Goal: Information Seeking & Learning: Learn about a topic

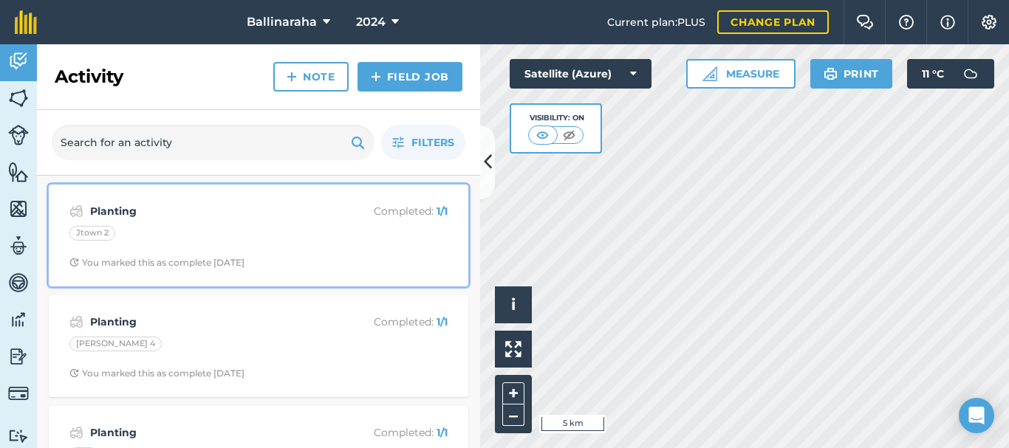
click at [107, 209] on strong "Planting" at bounding box center [207, 211] width 234 height 16
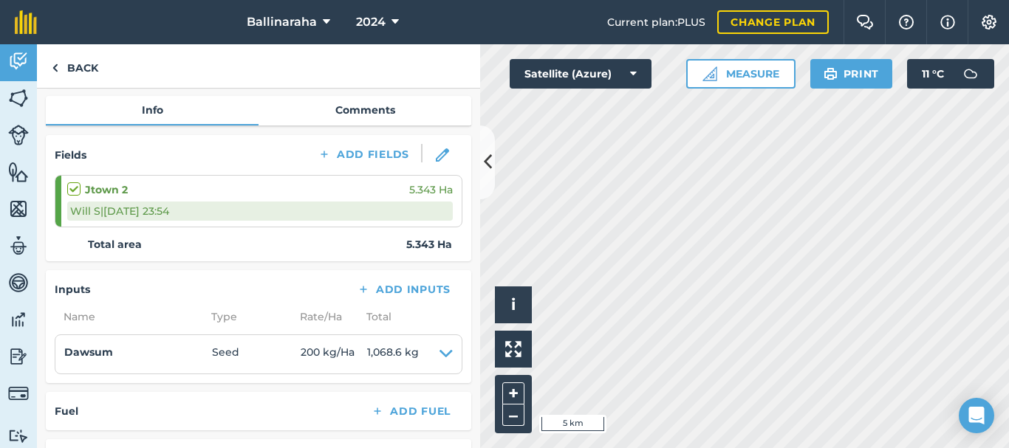
scroll to position [149, 0]
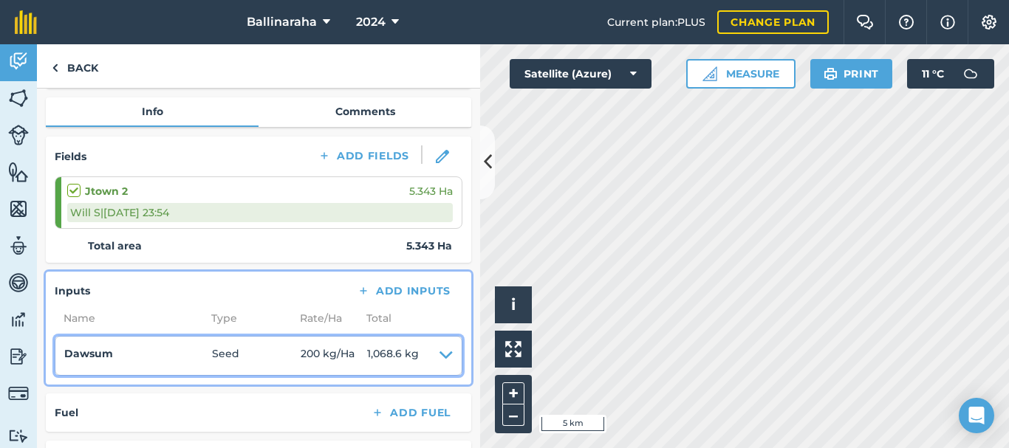
click at [439, 354] on icon at bounding box center [445, 356] width 13 height 21
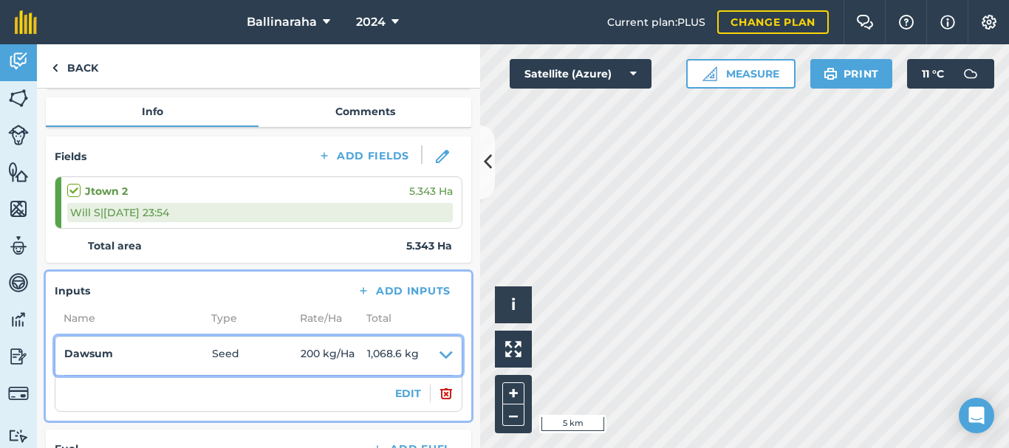
click at [439, 354] on icon at bounding box center [445, 356] width 13 height 21
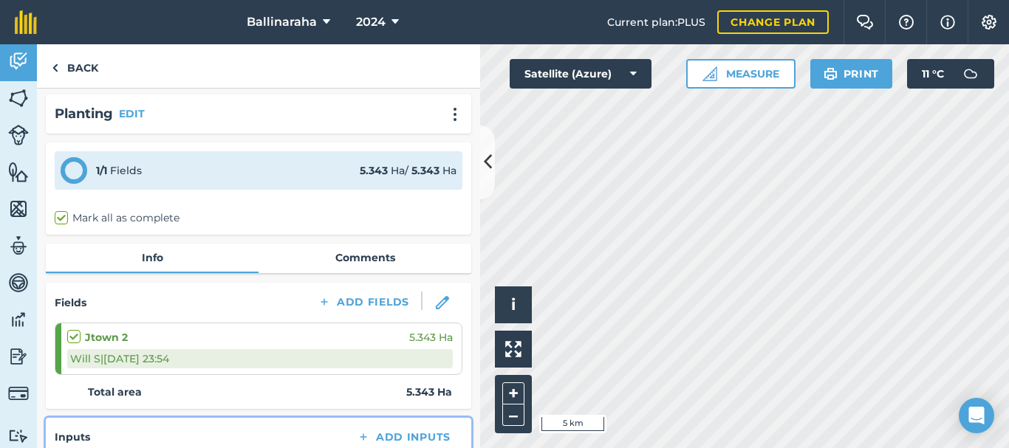
scroll to position [0, 0]
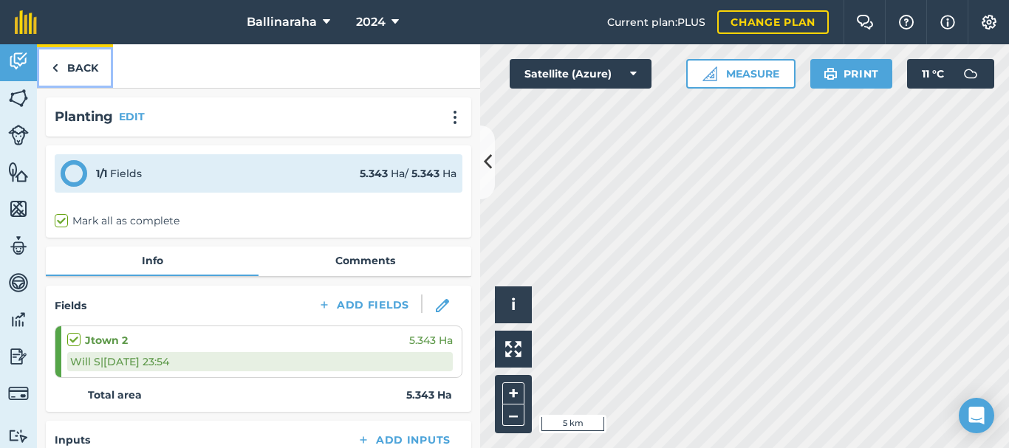
click at [61, 68] on link "Back" at bounding box center [75, 66] width 76 height 44
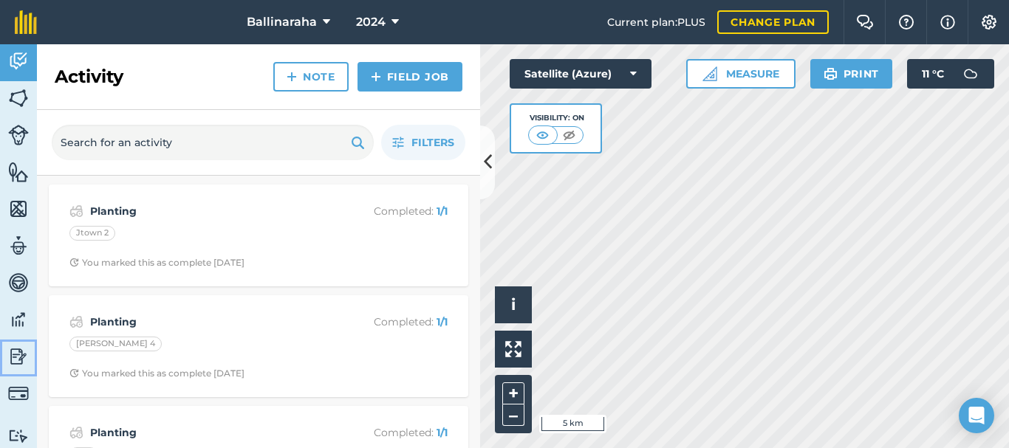
click at [16, 355] on img at bounding box center [18, 357] width 21 height 22
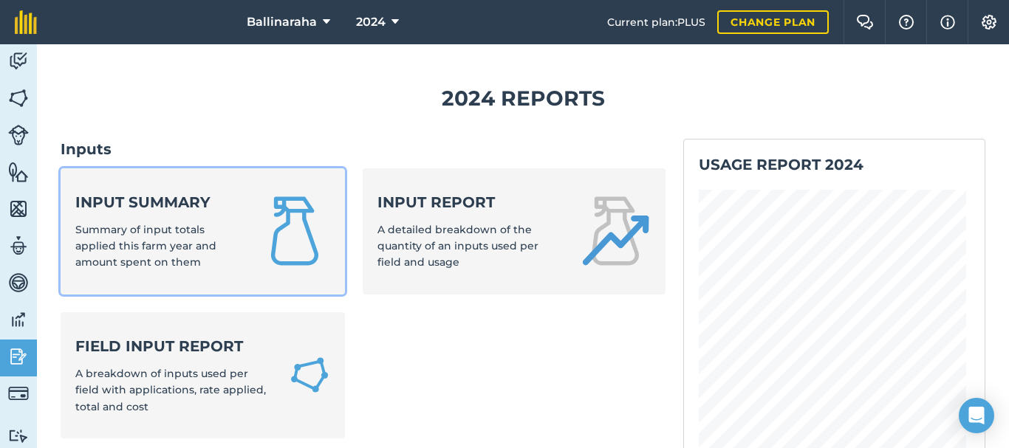
click at [128, 217] on div "Input summary Summary of input totals applied this farm year and amount spent o…" at bounding box center [158, 231] width 166 height 79
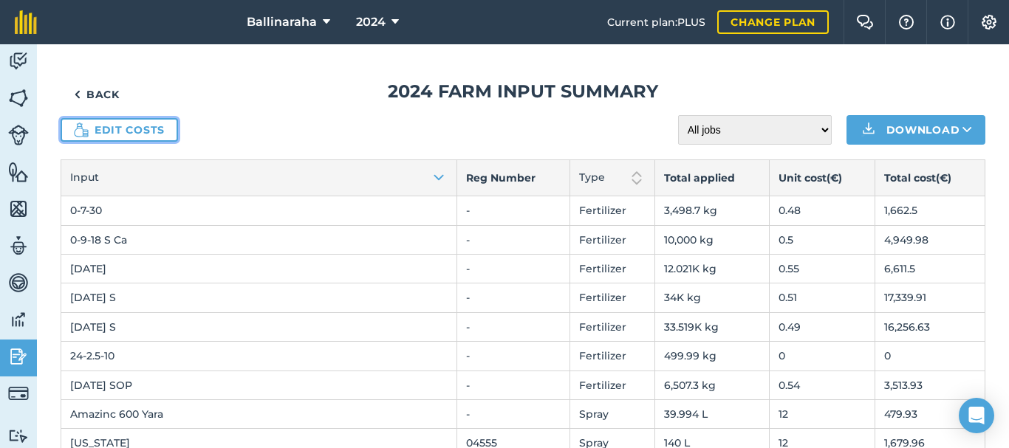
click at [113, 127] on link "Edit costs" at bounding box center [119, 130] width 117 height 24
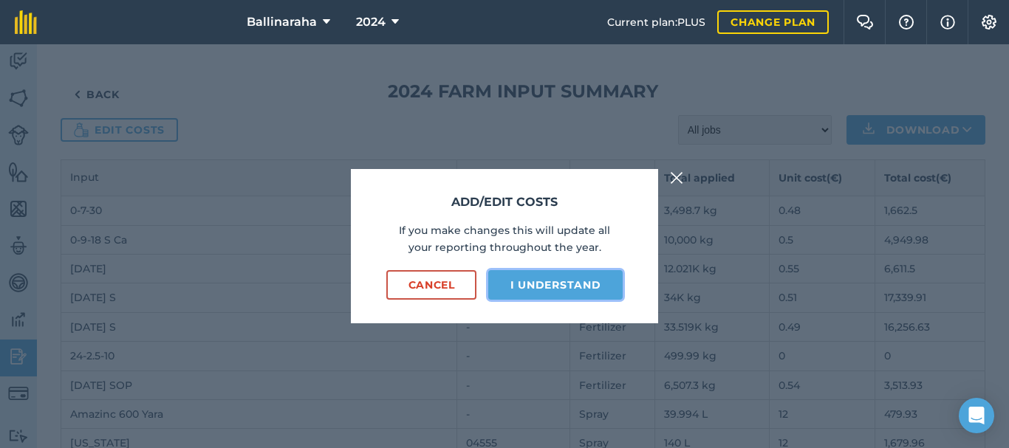
click at [552, 286] on button "I understand" at bounding box center [555, 285] width 134 height 30
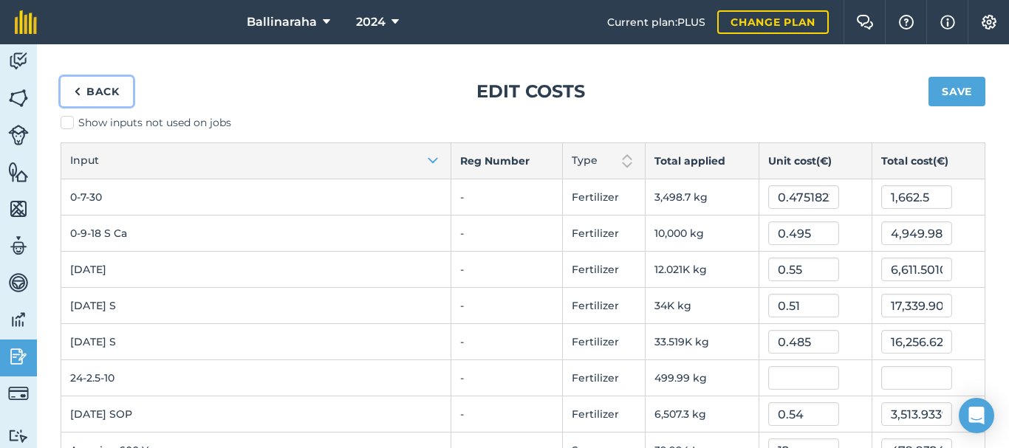
click at [95, 92] on link "Back" at bounding box center [97, 92] width 72 height 30
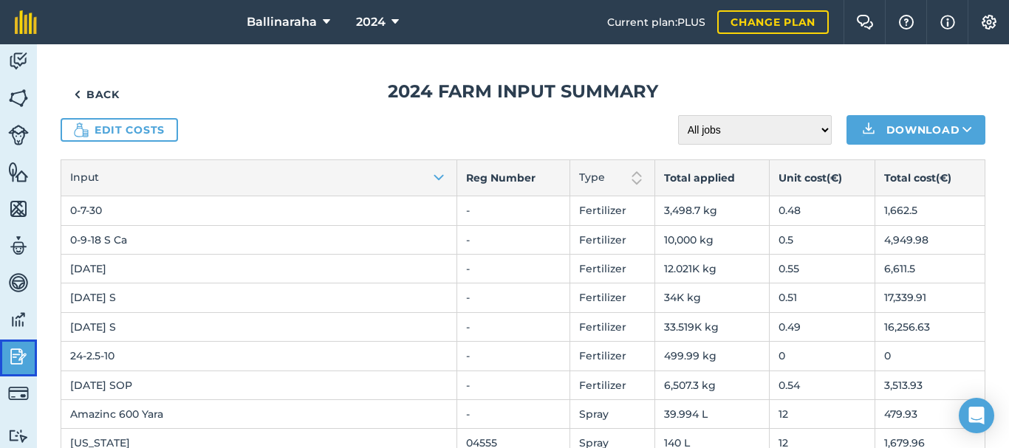
click at [13, 360] on img at bounding box center [18, 357] width 21 height 22
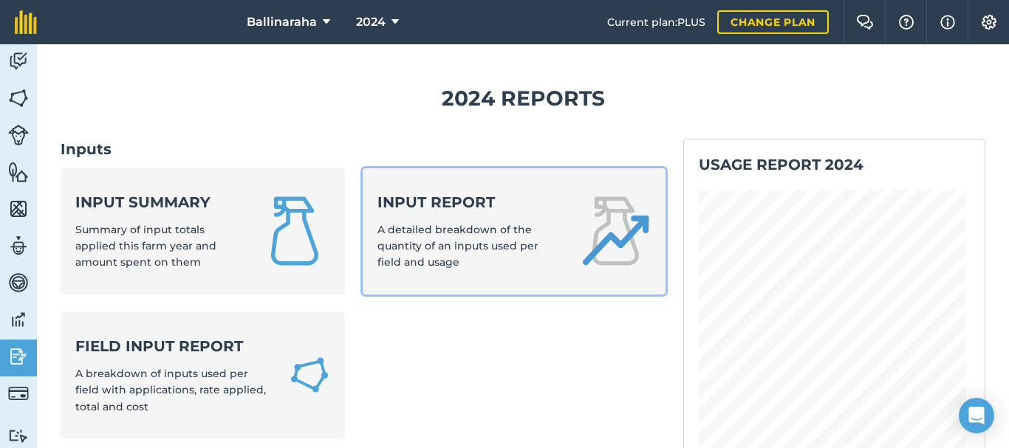
click at [439, 227] on span "A detailed breakdown of the quantity of an inputs used per field and usage" at bounding box center [457, 246] width 161 height 47
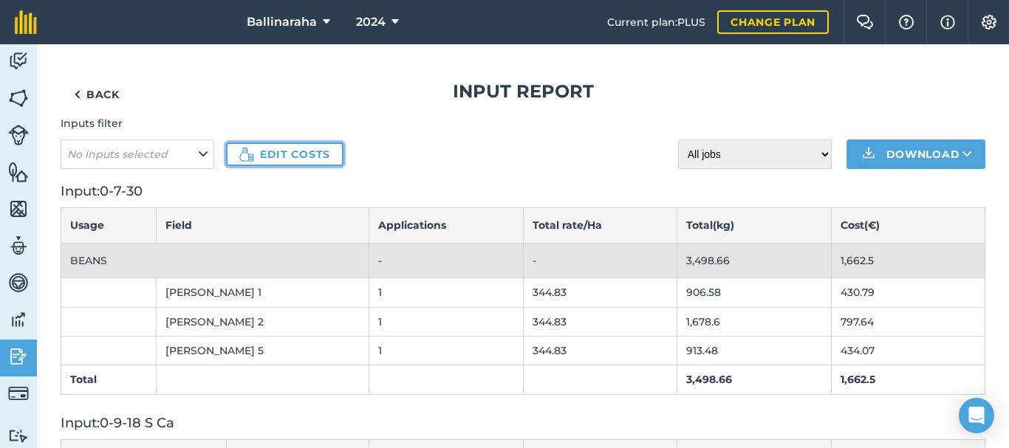
click at [280, 150] on link "Edit costs" at bounding box center [284, 155] width 117 height 24
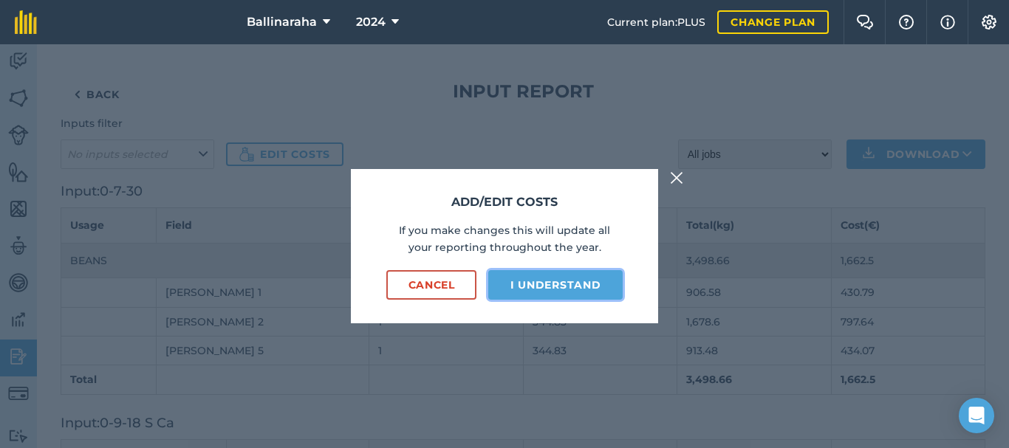
click at [526, 282] on button "I understand" at bounding box center [555, 285] width 134 height 30
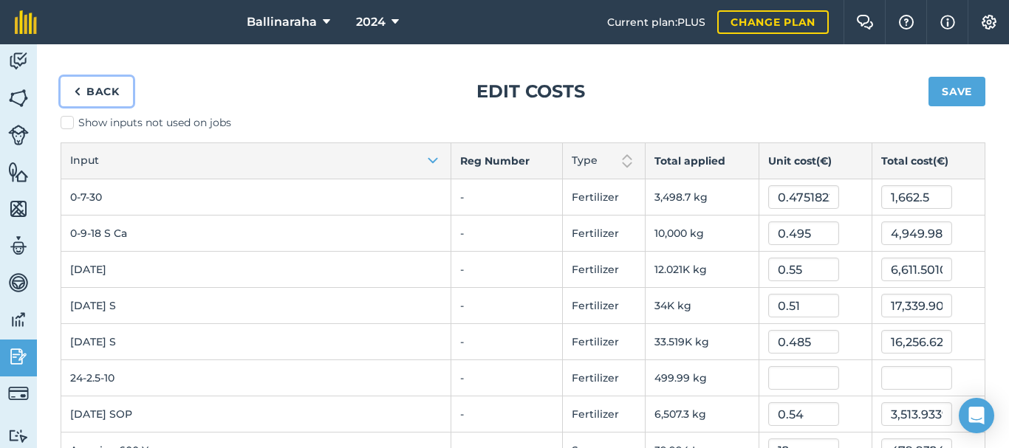
click at [87, 88] on link "Back" at bounding box center [97, 92] width 72 height 30
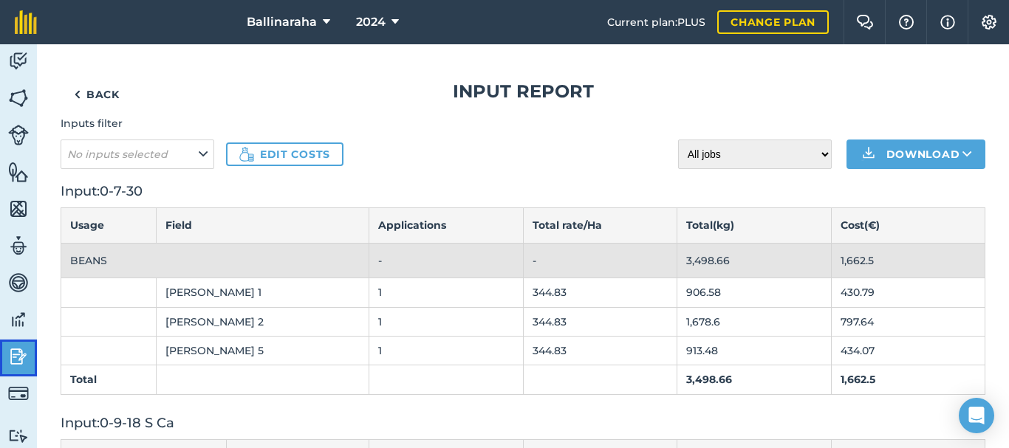
click at [24, 358] on img at bounding box center [18, 357] width 21 height 22
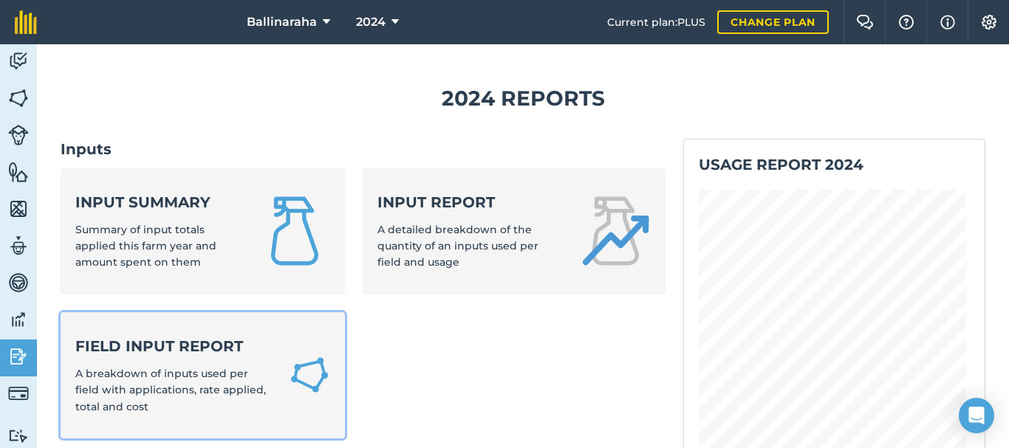
click at [148, 360] on div "Field Input Report A breakdown of inputs used per field with applications, rate…" at bounding box center [173, 375] width 196 height 79
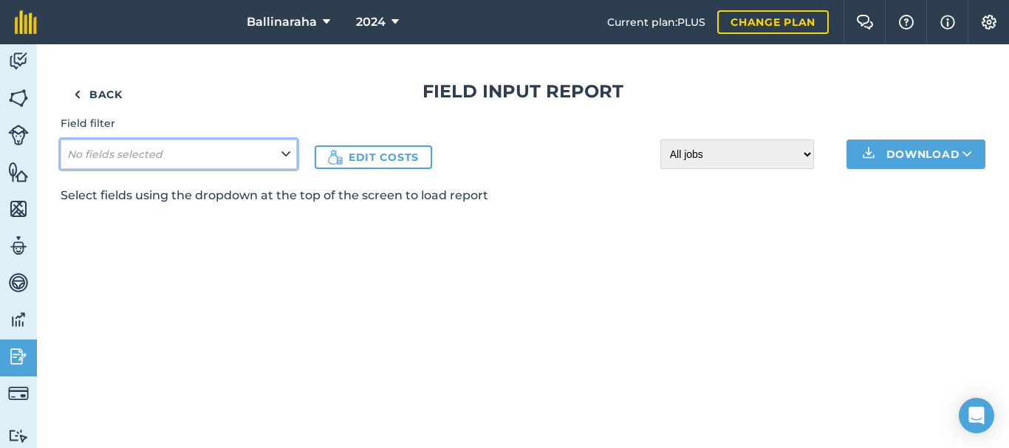
click at [286, 150] on icon at bounding box center [285, 154] width 9 height 16
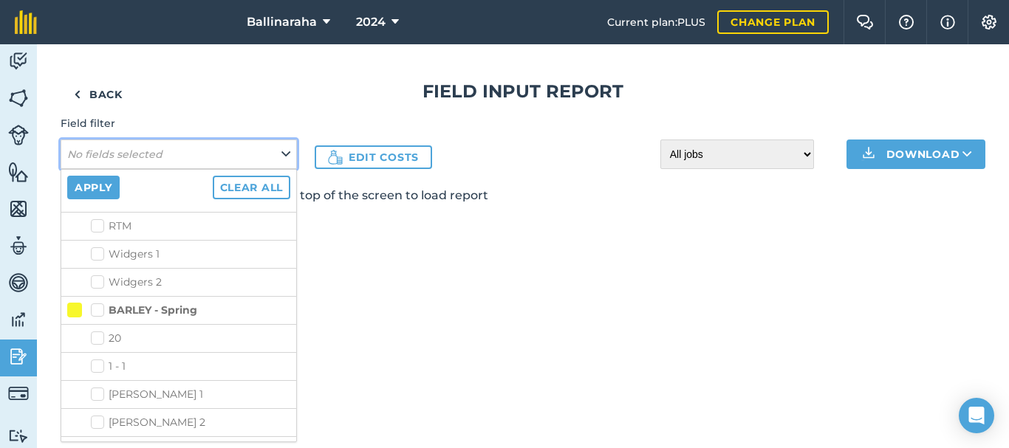
scroll to position [487, 0]
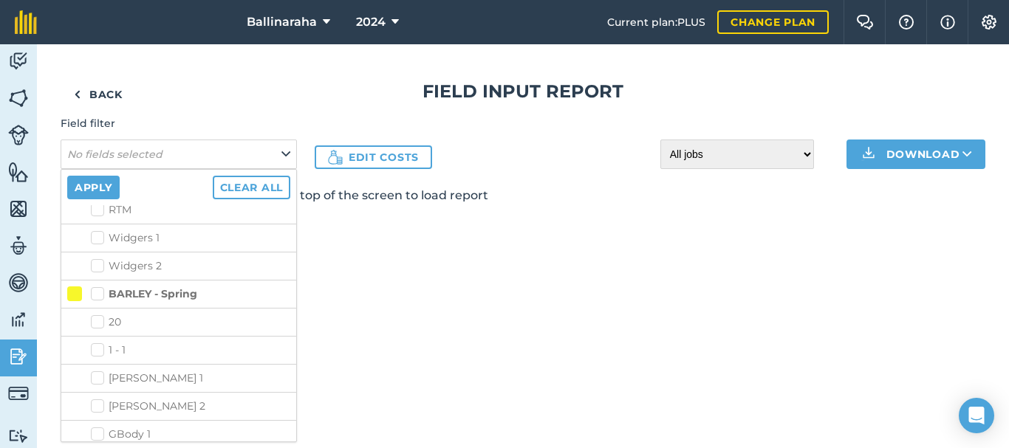
click at [98, 323] on label "20" at bounding box center [190, 323] width 199 height 16
click at [98, 323] on input "20" at bounding box center [96, 320] width 10 height 10
checkbox input "true"
click at [92, 186] on button "Apply" at bounding box center [93, 188] width 52 height 24
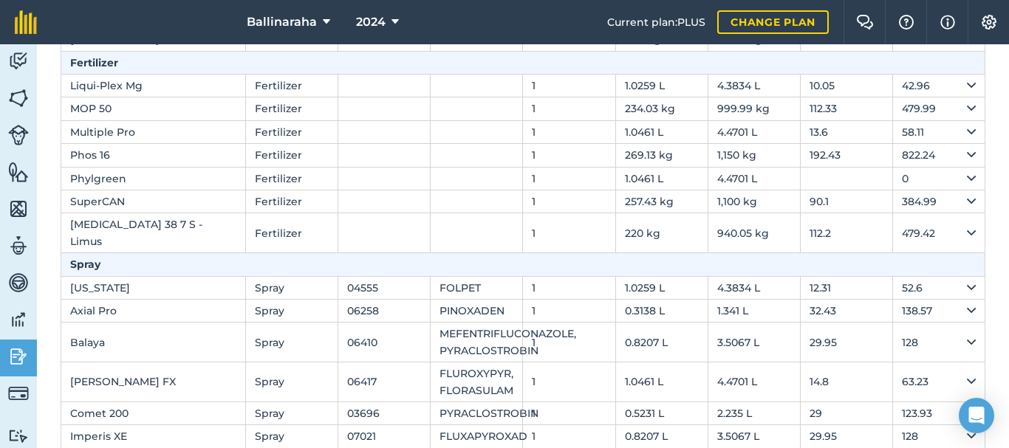
scroll to position [0, 0]
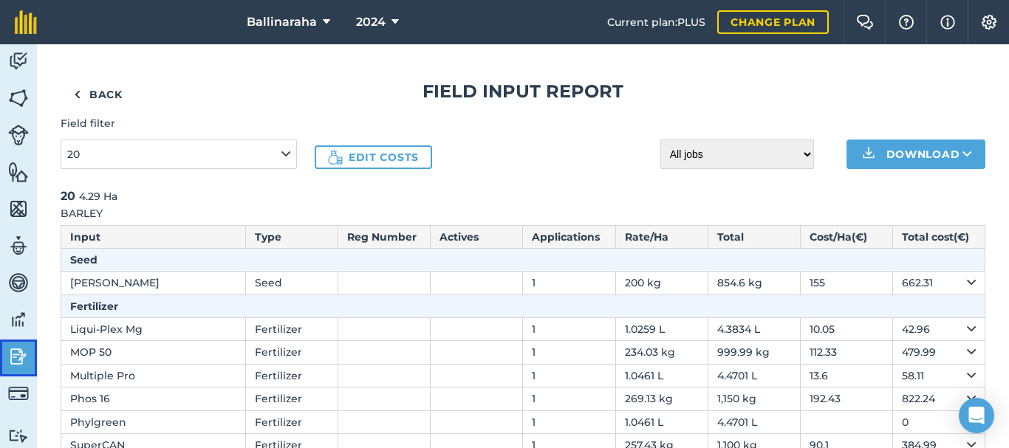
click at [15, 363] on img at bounding box center [18, 357] width 21 height 22
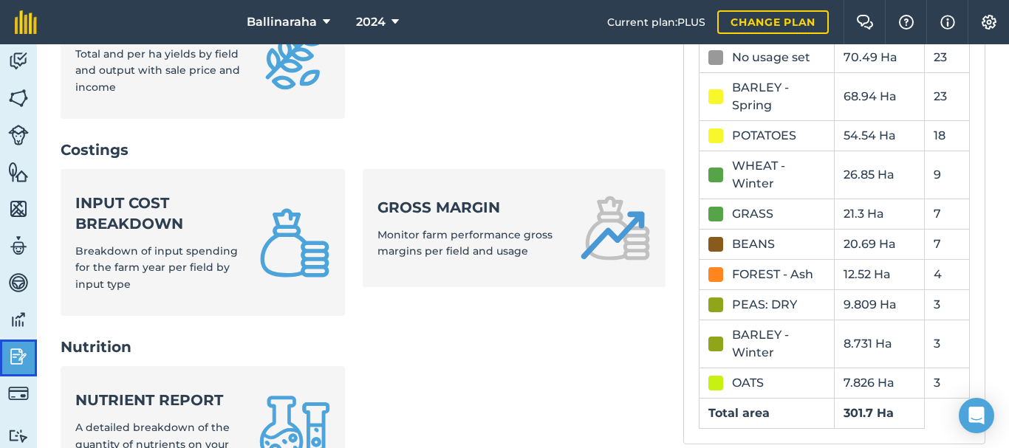
scroll to position [499, 0]
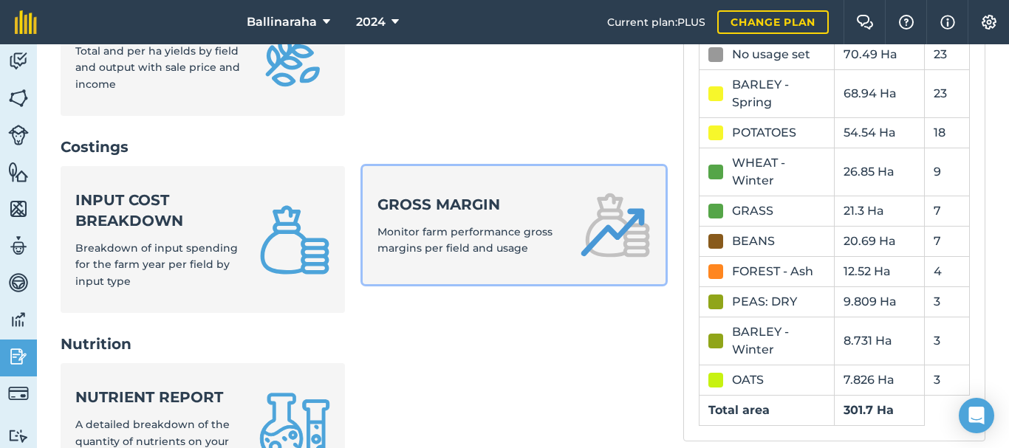
click at [450, 213] on strong "Gross margin" at bounding box center [469, 204] width 184 height 21
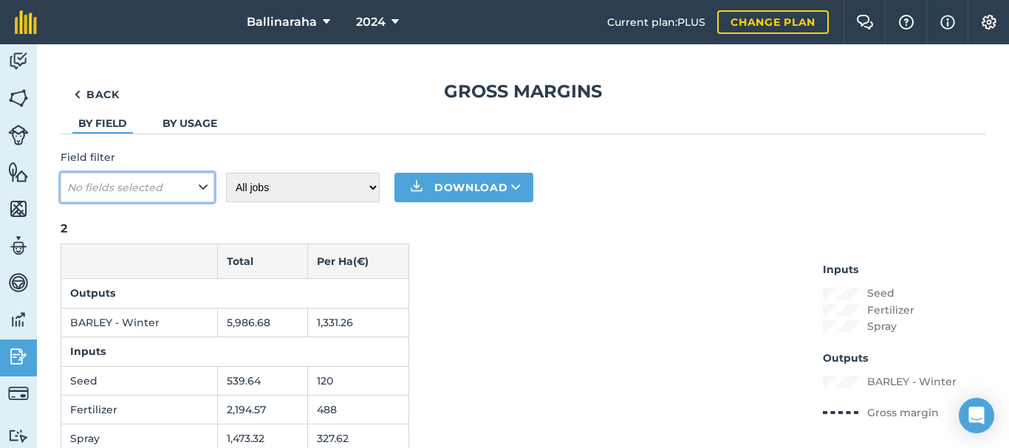
click at [204, 185] on icon at bounding box center [203, 187] width 9 height 16
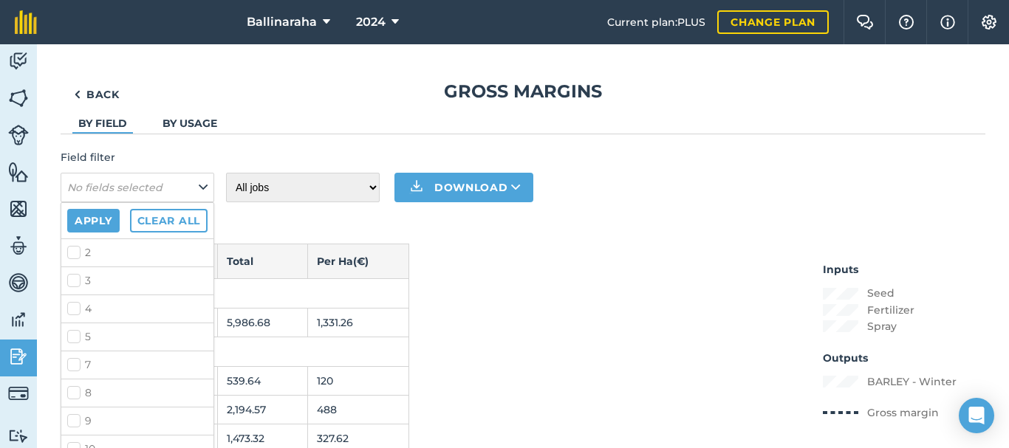
click at [72, 255] on label "2" at bounding box center [137, 253] width 140 height 16
click at [72, 255] on input "2" at bounding box center [72, 250] width 10 height 10
click at [74, 249] on label "2" at bounding box center [137, 253] width 140 height 16
click at [74, 249] on input "2" at bounding box center [72, 250] width 10 height 10
checkbox input "false"
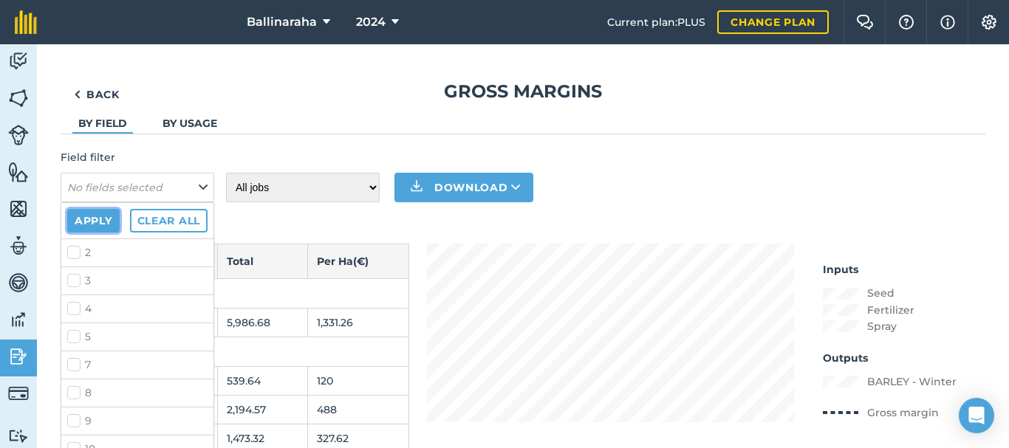
click at [97, 216] on button "Apply" at bounding box center [93, 221] width 52 height 24
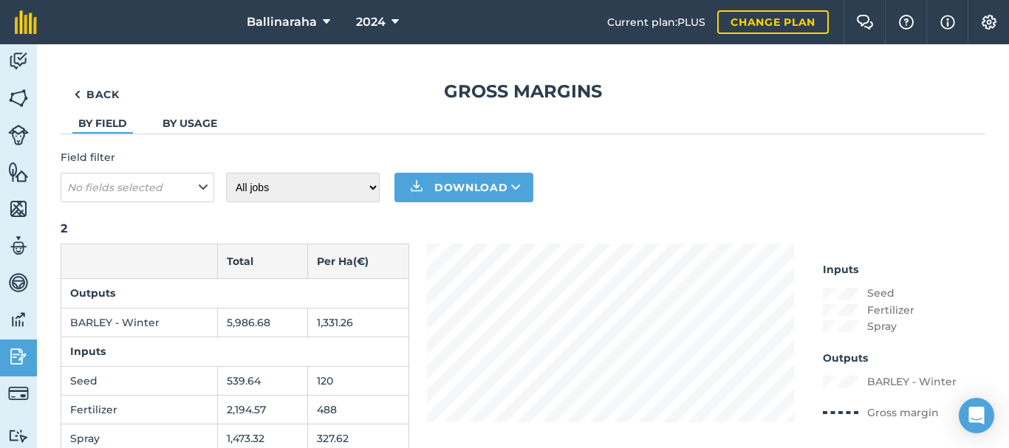
scroll to position [114, 0]
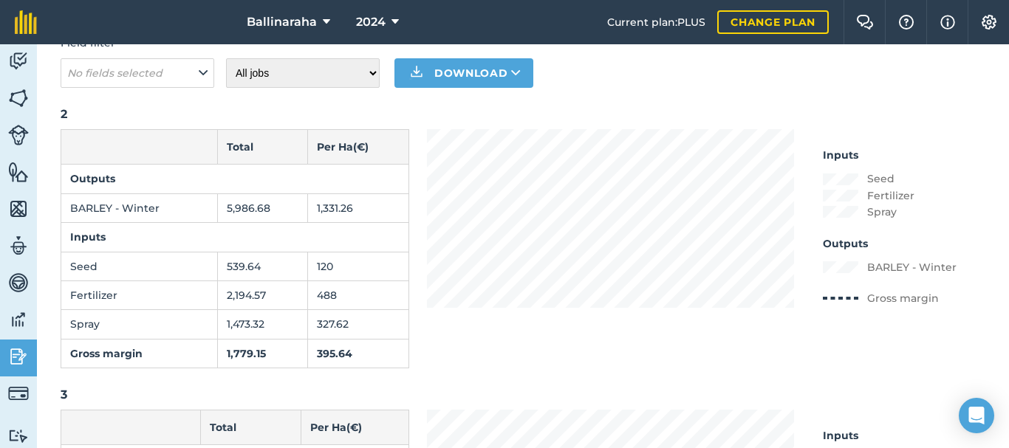
drag, startPoint x: 794, startPoint y: 389, endPoint x: 996, endPoint y: 64, distance: 382.7
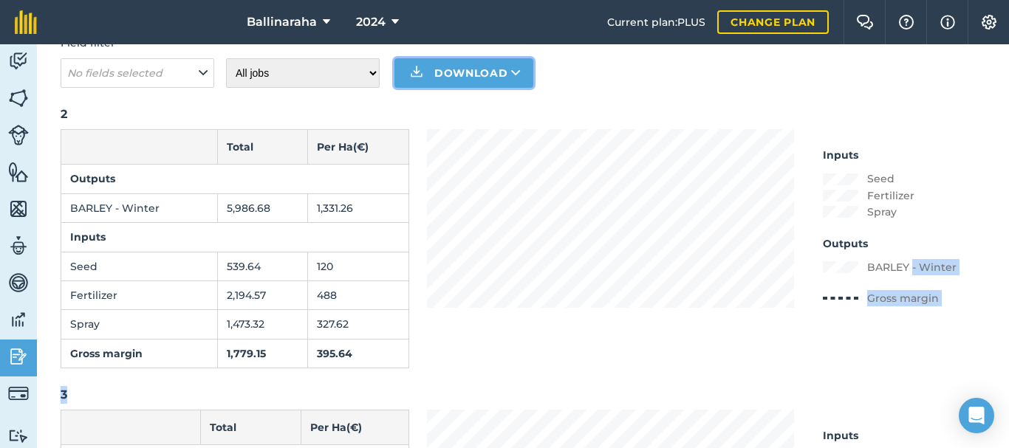
click at [513, 66] on icon at bounding box center [516, 73] width 10 height 15
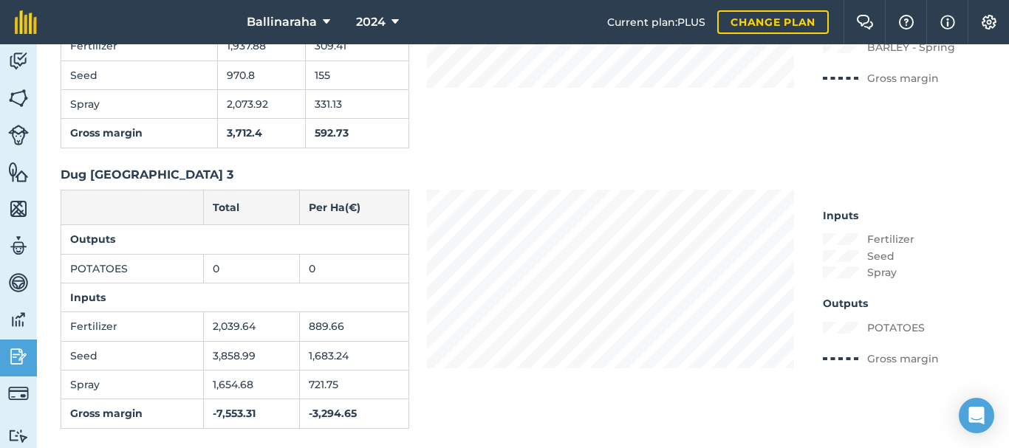
scroll to position [0, 0]
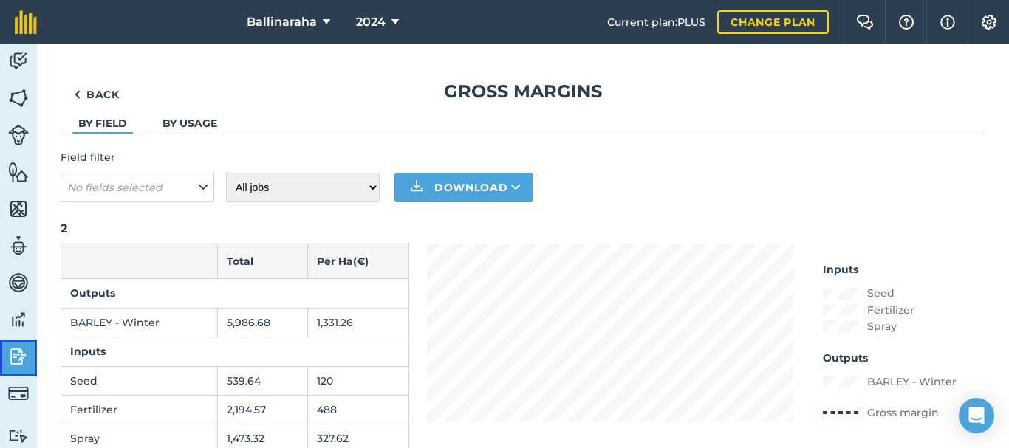
click at [19, 360] on img at bounding box center [18, 357] width 21 height 22
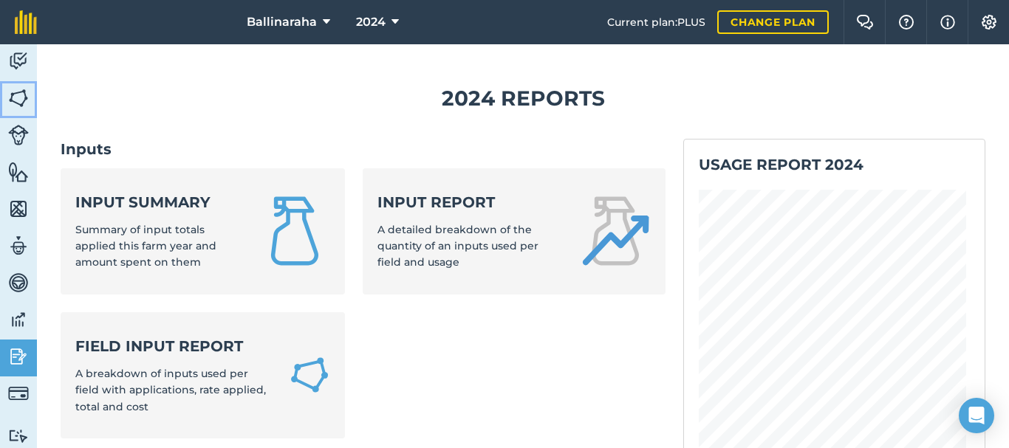
click at [18, 99] on img at bounding box center [18, 98] width 21 height 22
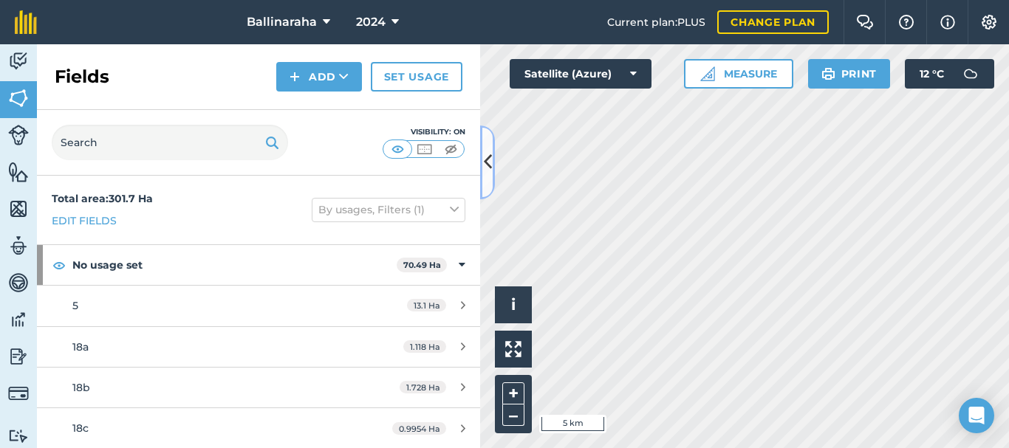
click at [490, 163] on icon at bounding box center [488, 162] width 8 height 26
